Goal: Information Seeking & Learning: Learn about a topic

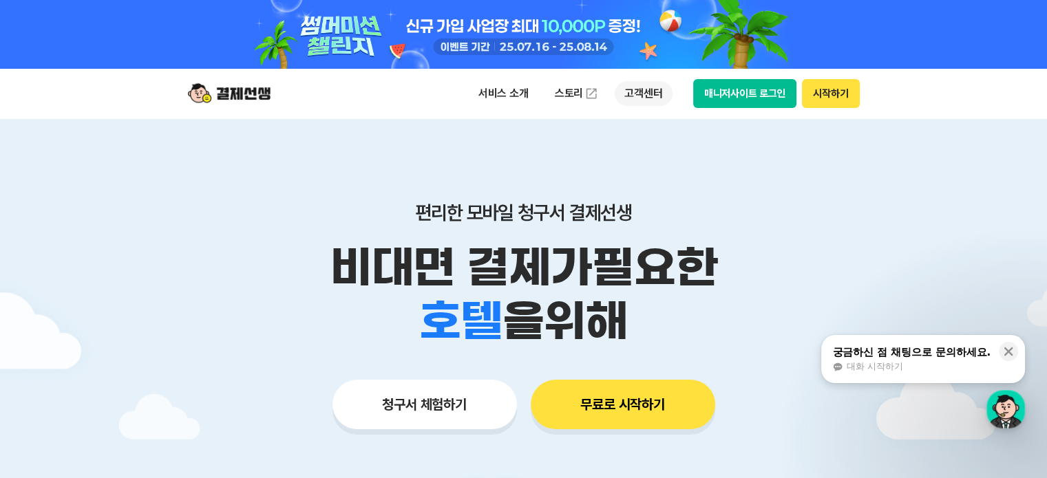
click at [623, 90] on p "고객센터" at bounding box center [642, 93] width 57 height 25
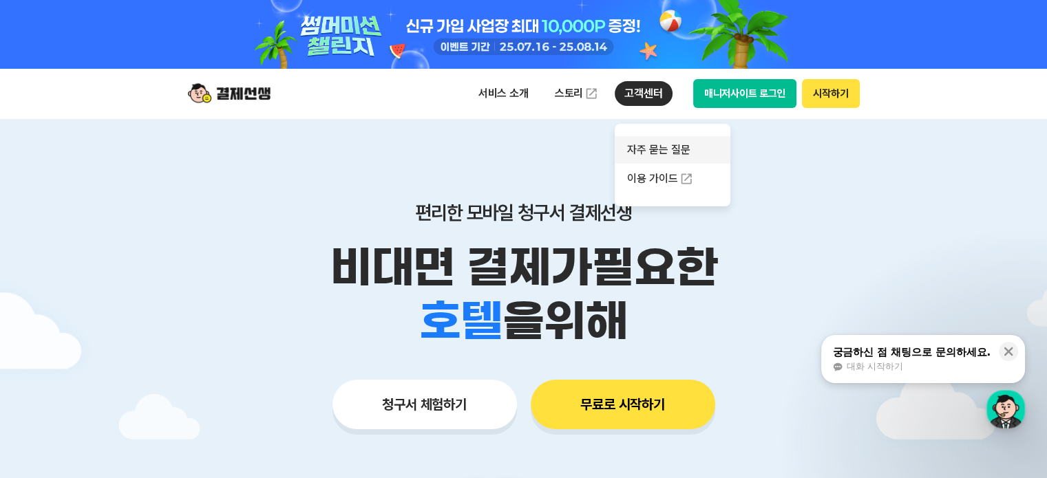
click at [654, 155] on link "자주 묻는 질문" at bounding box center [672, 150] width 116 height 28
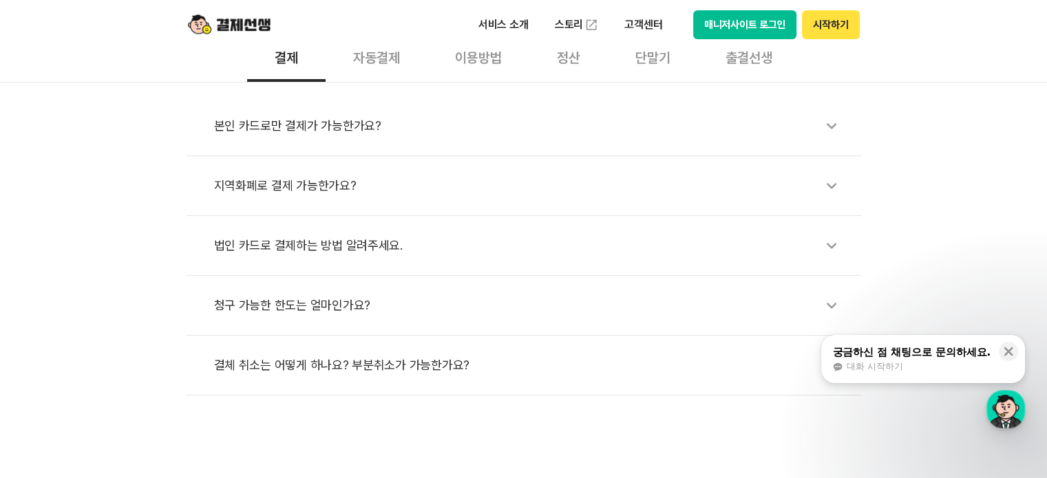
scroll to position [482, 0]
click at [290, 306] on div "청구 가능한 한도는 얼마인가요?" at bounding box center [530, 306] width 633 height 32
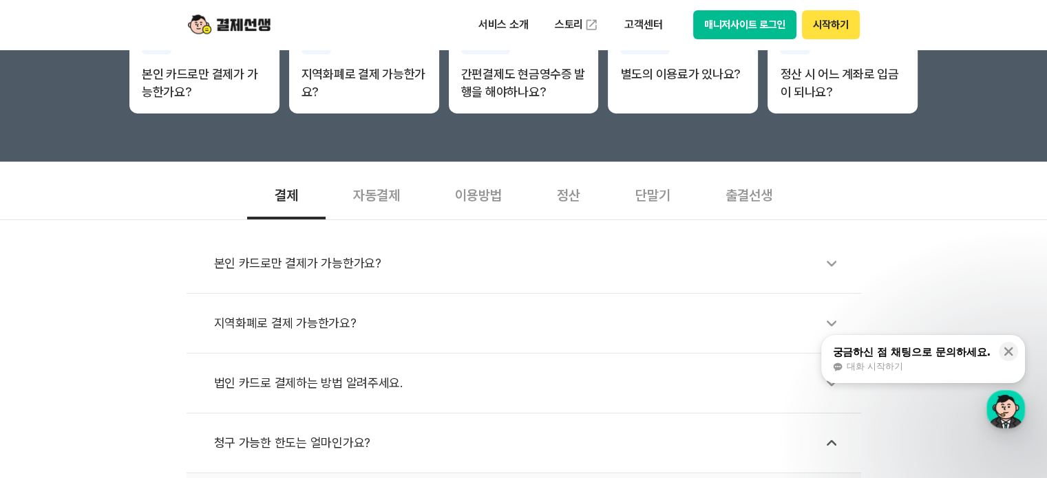
scroll to position [344, 0]
click at [366, 203] on div "자동결제" at bounding box center [376, 194] width 102 height 51
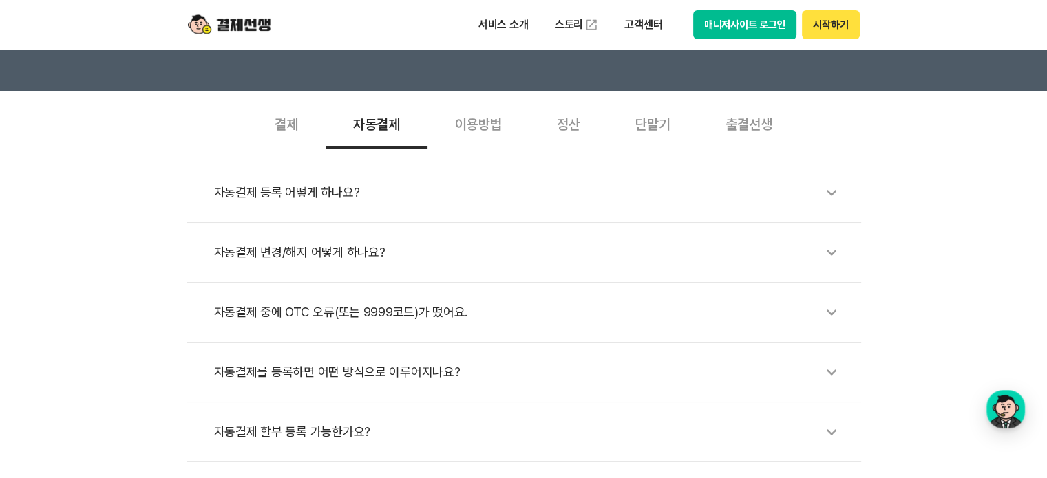
scroll to position [413, 0]
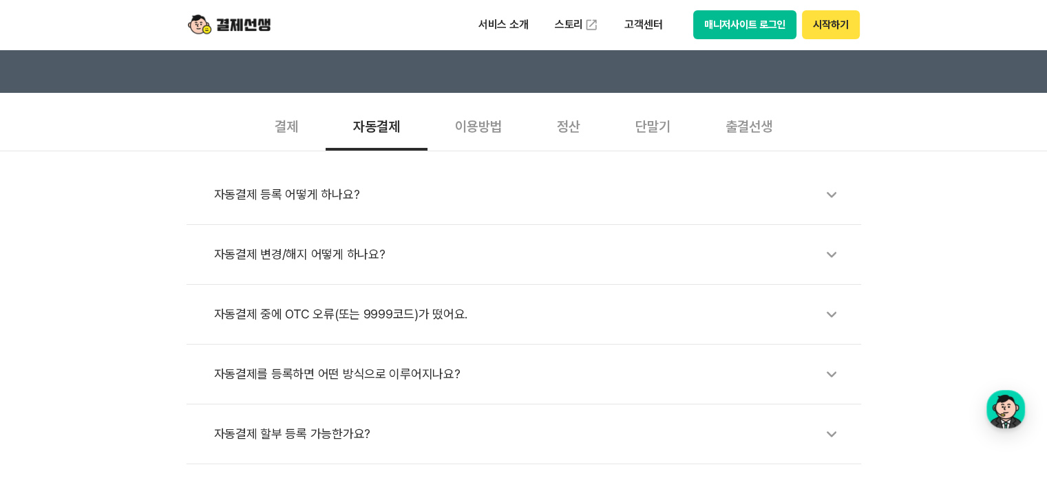
click at [490, 125] on div "이용방법" at bounding box center [478, 125] width 102 height 51
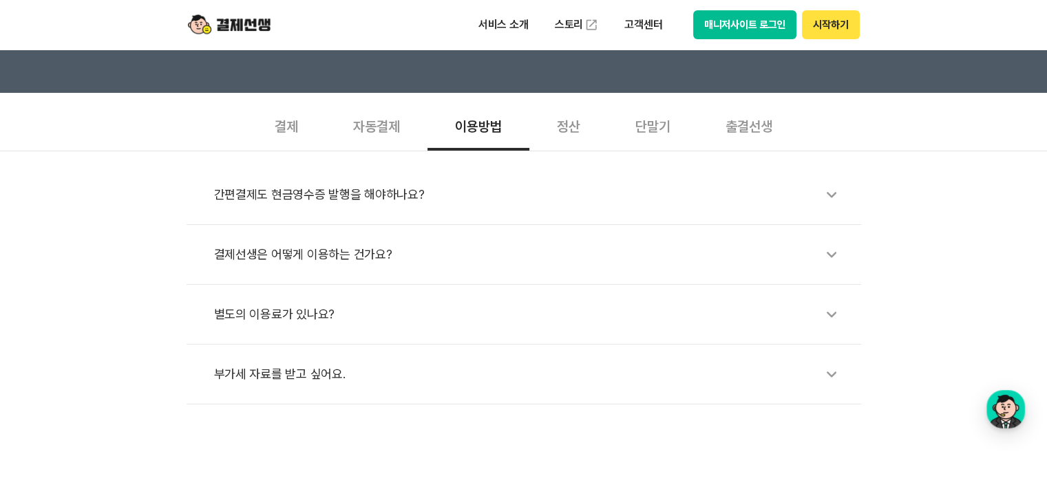
click at [575, 133] on div "정산" at bounding box center [568, 125] width 78 height 51
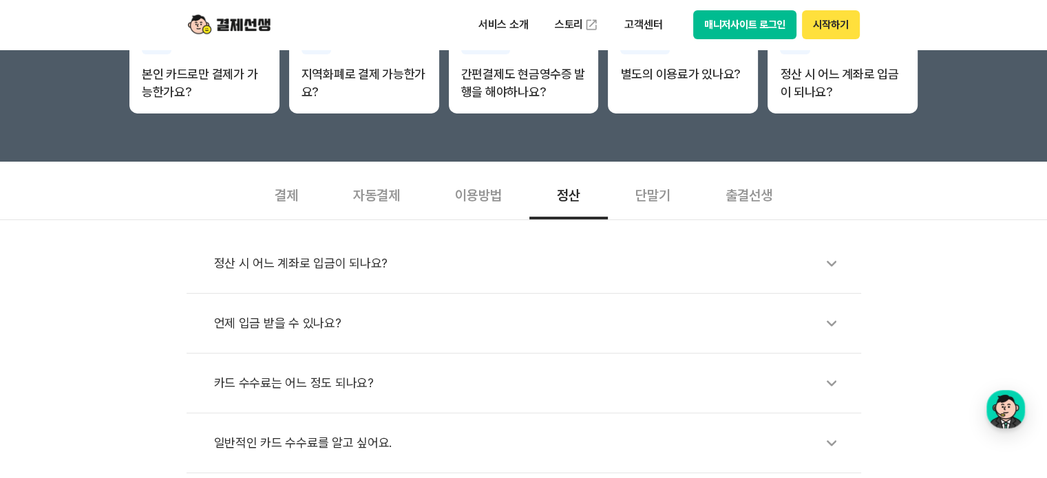
click at [647, 203] on div "단말기" at bounding box center [653, 194] width 90 height 51
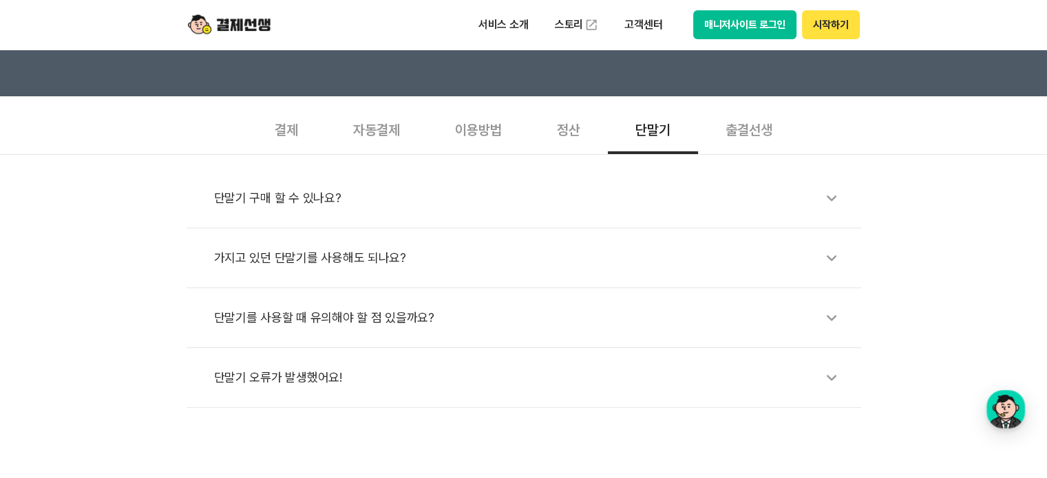
scroll to position [344, 0]
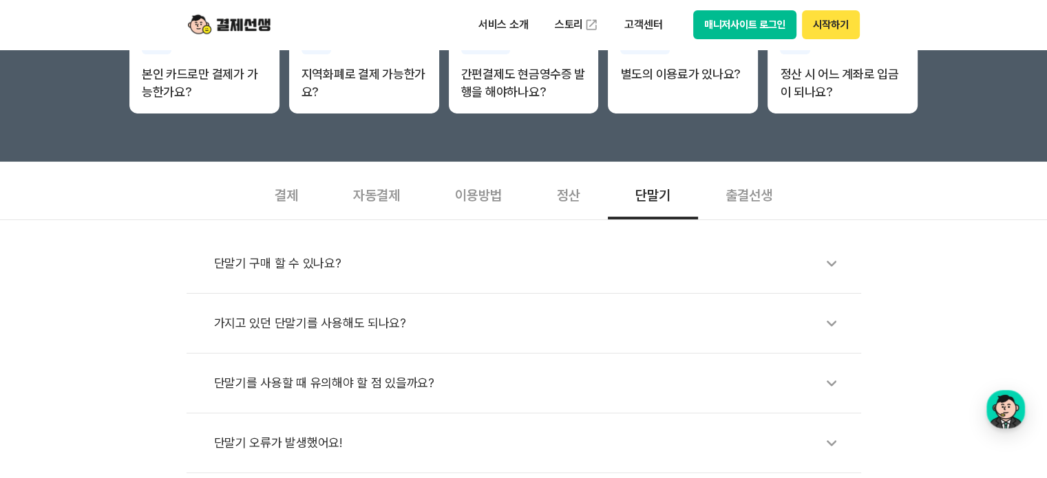
click at [785, 203] on div "출결선생" at bounding box center [749, 194] width 102 height 51
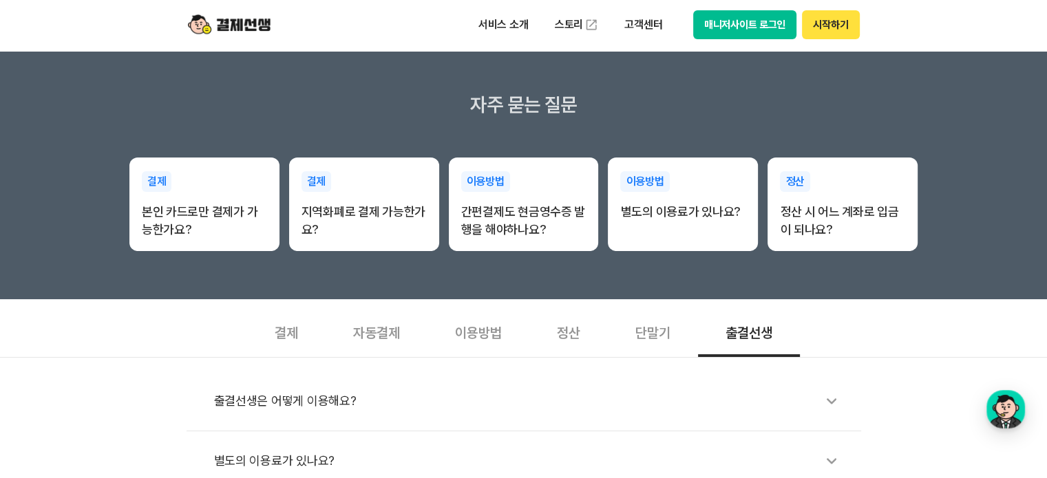
click at [288, 330] on div "결제" at bounding box center [286, 331] width 78 height 51
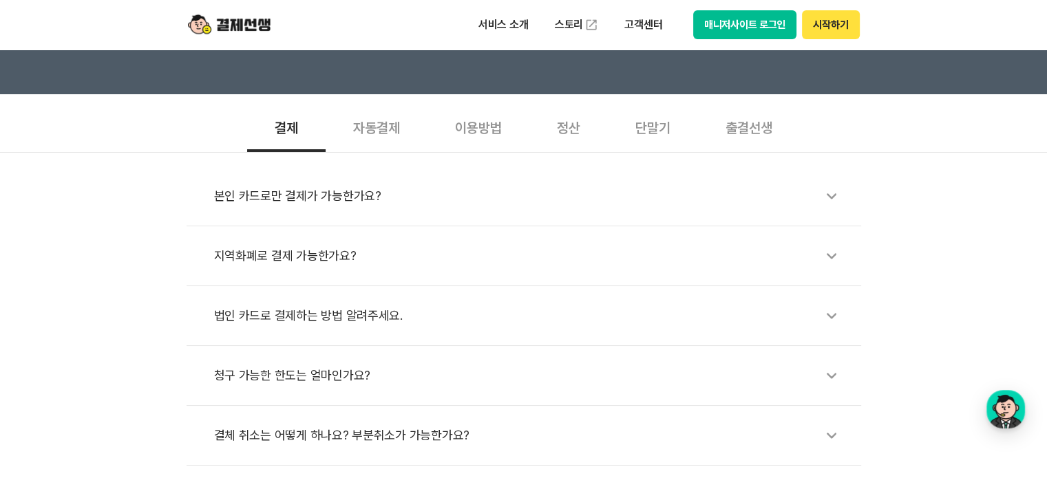
scroll to position [550, 0]
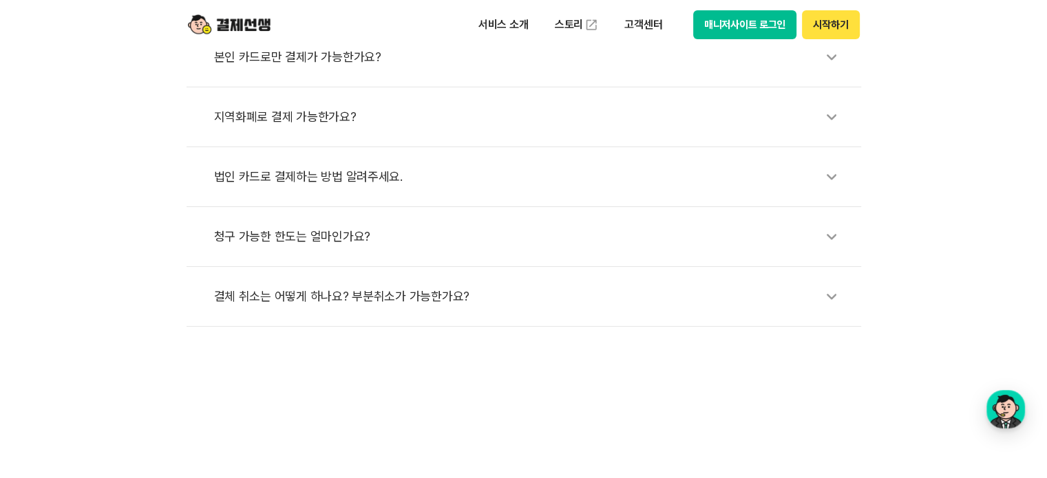
click at [308, 121] on div "지역화폐로 결제 가능한가요?" at bounding box center [530, 117] width 633 height 32
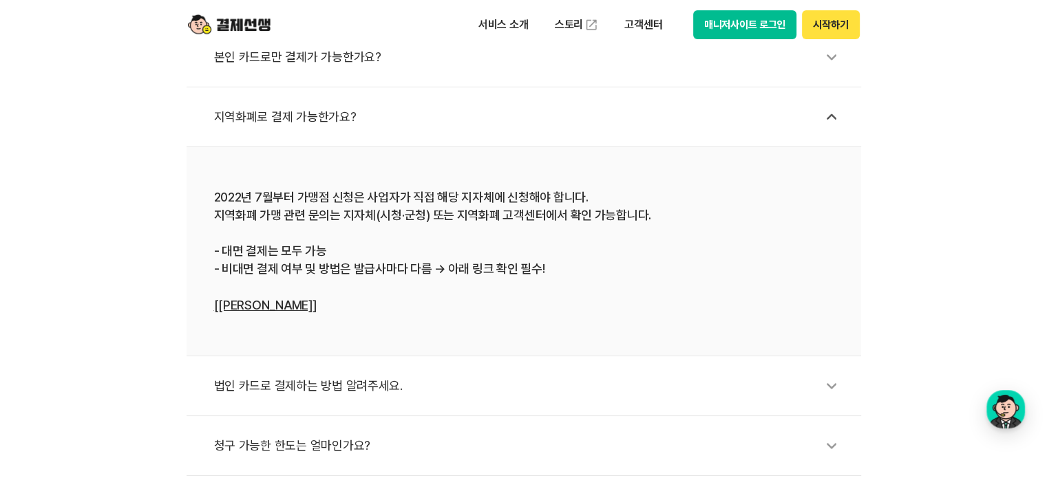
drag, startPoint x: 274, startPoint y: 123, endPoint x: 275, endPoint y: 158, distance: 35.1
click at [274, 122] on div "지역화폐로 결제 가능한가요?" at bounding box center [530, 117] width 633 height 32
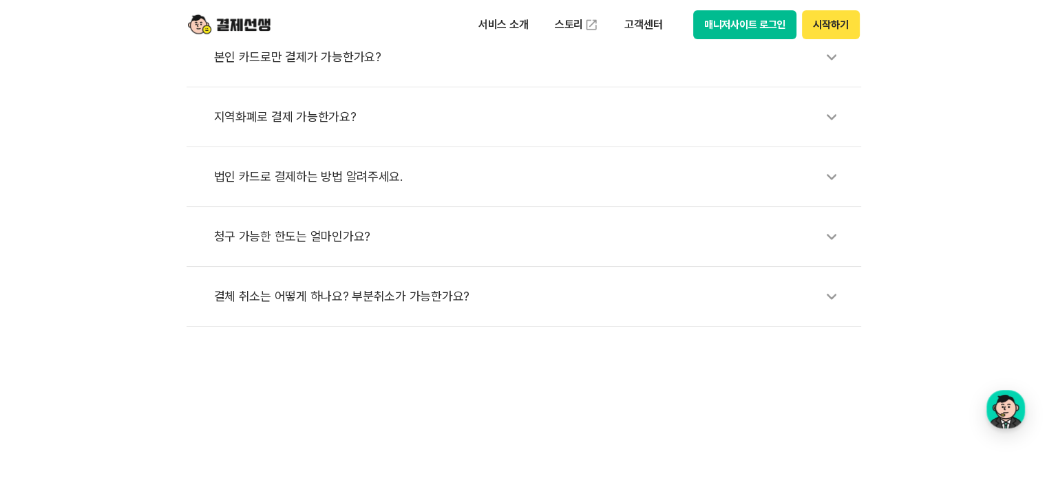
click at [281, 188] on div "법인 카드로 결제하는 방법 알려주세요." at bounding box center [530, 177] width 633 height 32
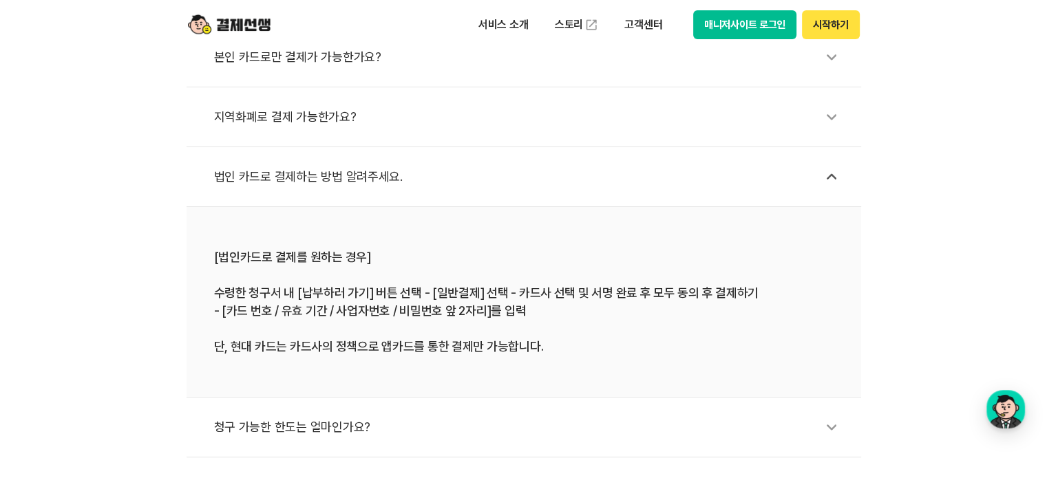
click at [255, 182] on div "법인 카드로 결제하는 방법 알려주세요." at bounding box center [530, 177] width 633 height 32
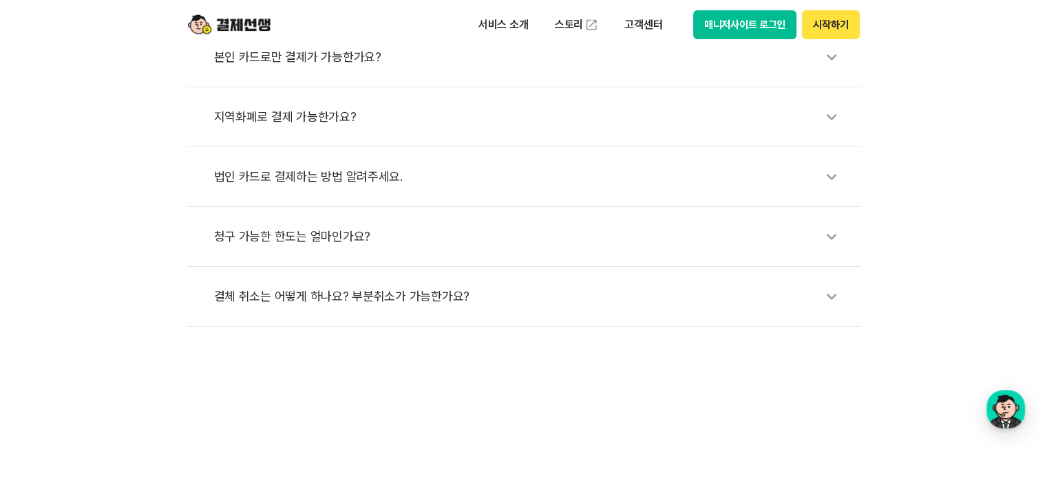
click at [316, 233] on div "청구 가능한 한도는 얼마인가요?" at bounding box center [530, 237] width 633 height 32
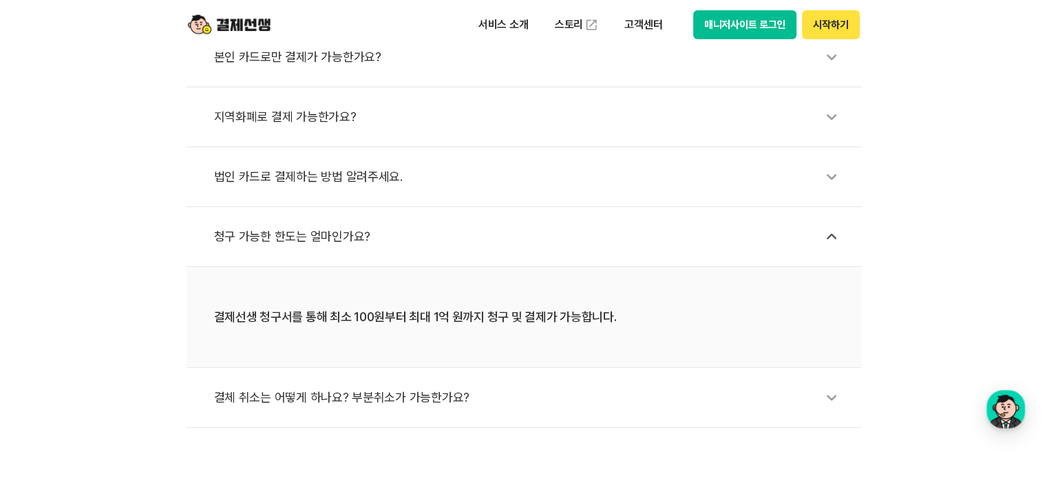
click at [275, 236] on div "청구 가능한 한도는 얼마인가요?" at bounding box center [530, 237] width 633 height 32
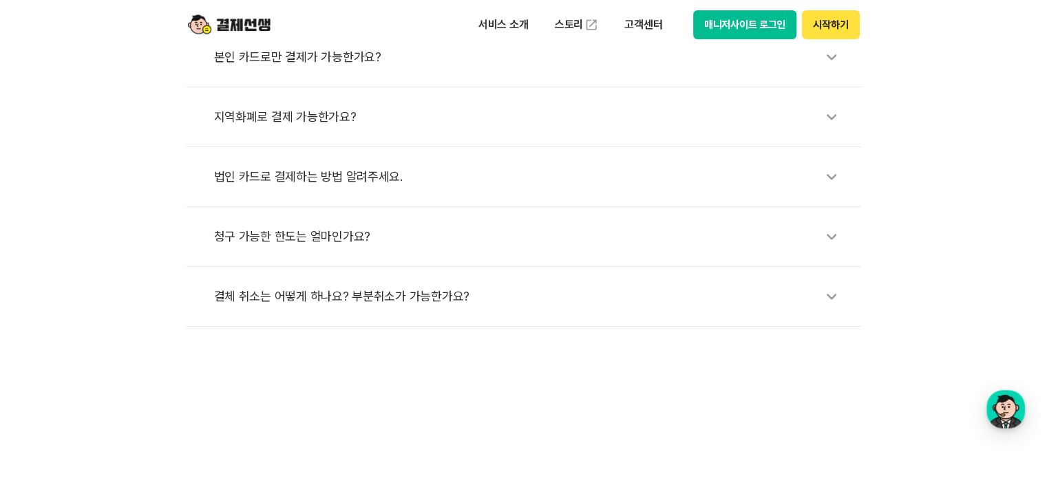
click at [427, 275] on li "결체 취소는 어떻게 하나요? 부분취소가 가능한가요?" at bounding box center [523, 297] width 674 height 60
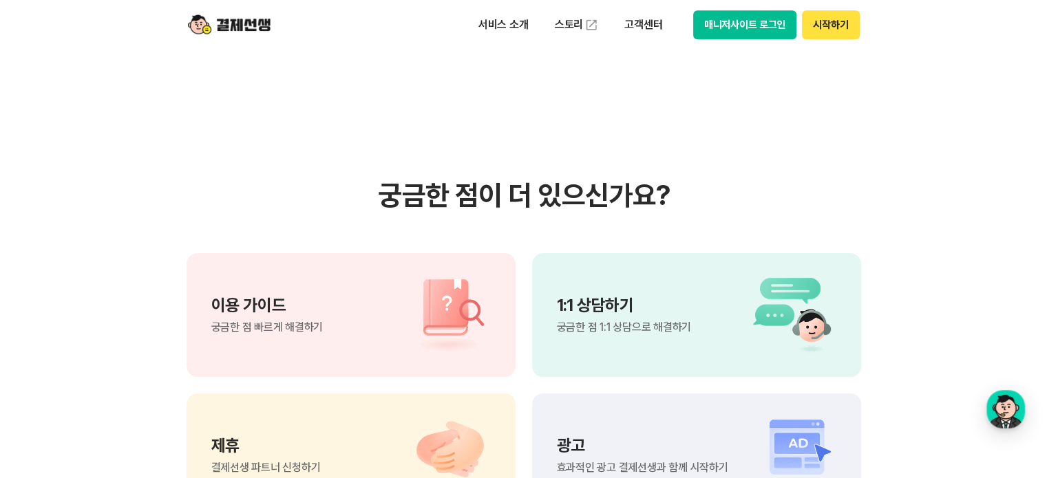
scroll to position [1307, 0]
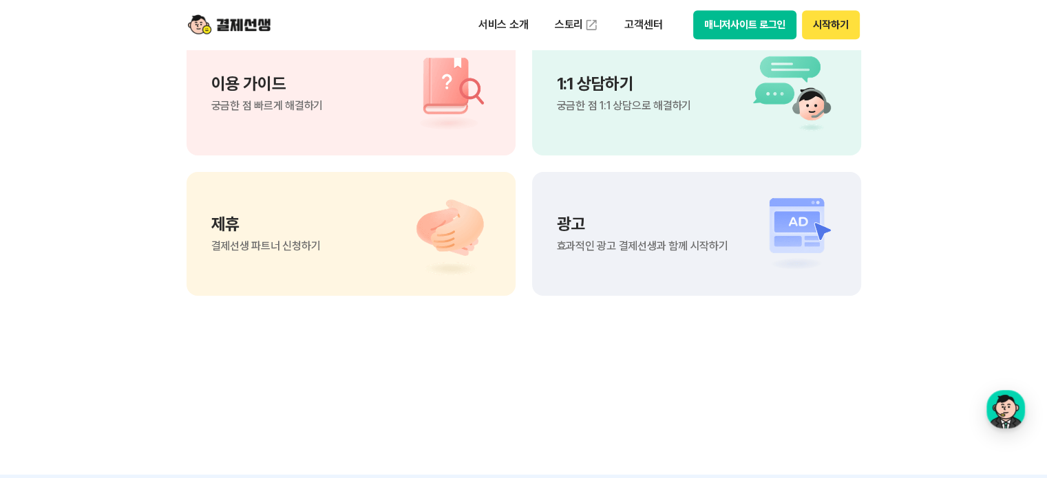
click at [350, 109] on div "이용 가이드 궁금한 점 빠르게 해결하기" at bounding box center [350, 94] width 329 height 124
click at [707, 24] on button "매니저사이트 로그인" at bounding box center [745, 24] width 104 height 29
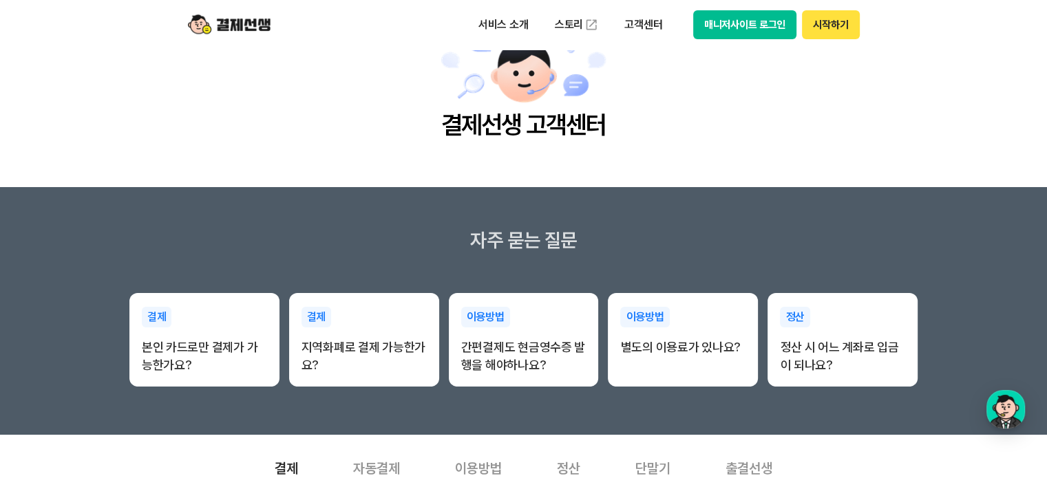
scroll to position [69, 0]
